Goal: Information Seeking & Learning: Find specific fact

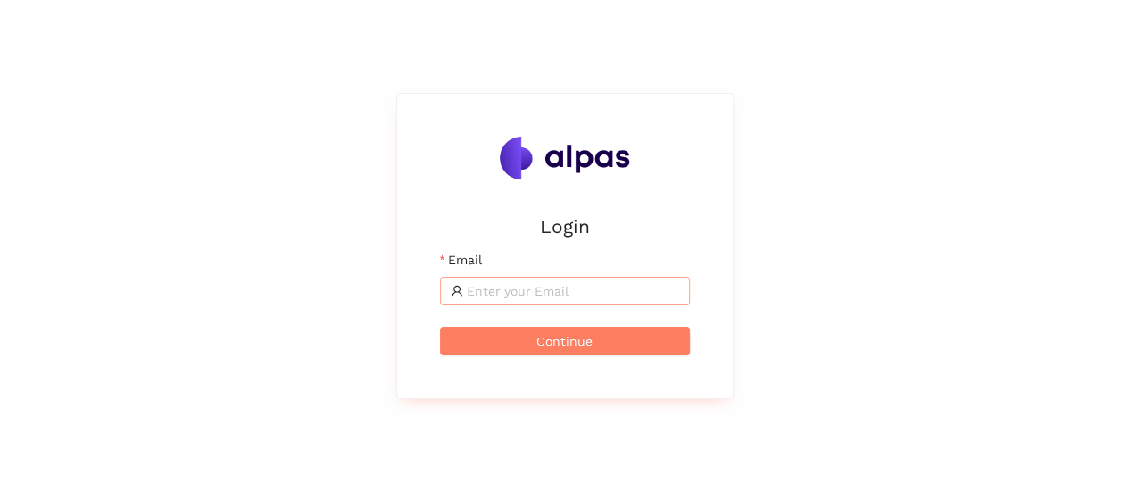
click at [544, 300] on span at bounding box center [565, 291] width 250 height 29
click at [543, 295] on input "Email" at bounding box center [573, 291] width 212 height 20
type input "[EMAIL_ADDRESS][DOMAIN_NAME]"
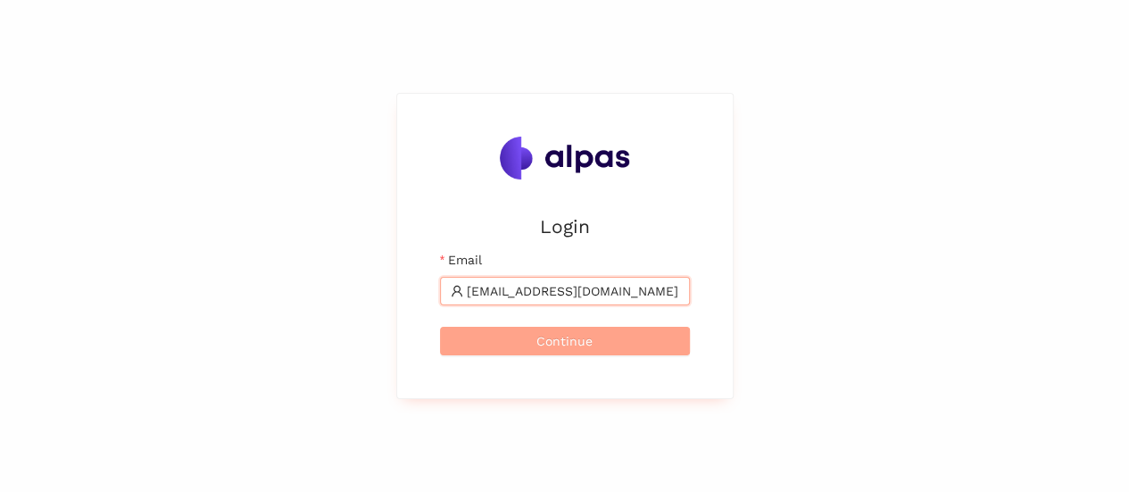
click at [601, 344] on button "Continue" at bounding box center [565, 341] width 250 height 29
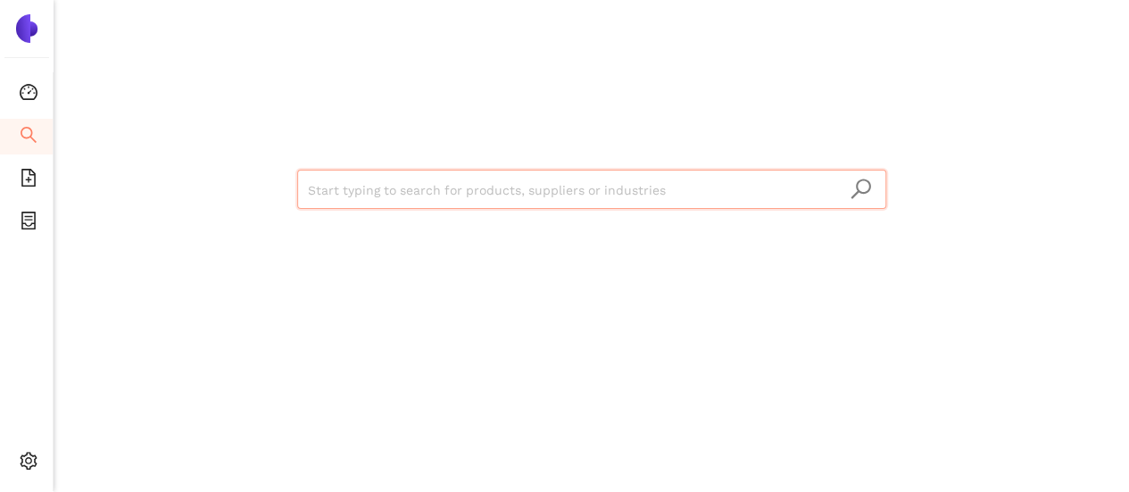
type input "NICERELAY [GEOGRAPHIC_DATA] NCR Industrial Co., Ltd."
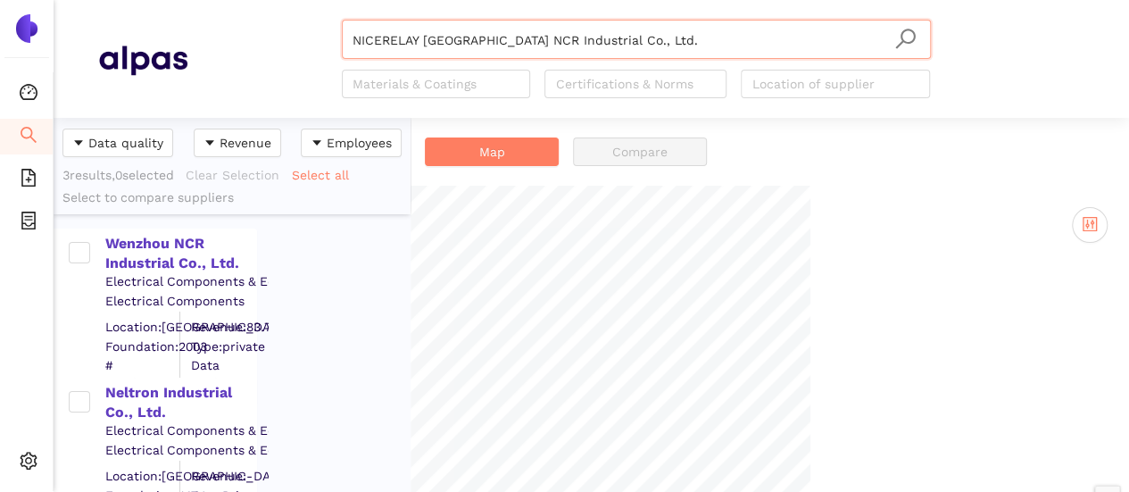
scroll to position [360, 343]
